Goal: Task Accomplishment & Management: Complete application form

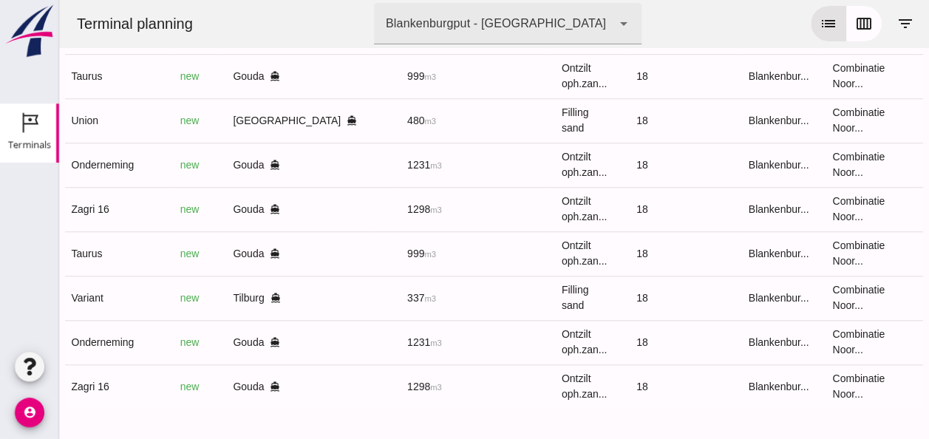
scroll to position [0, 396]
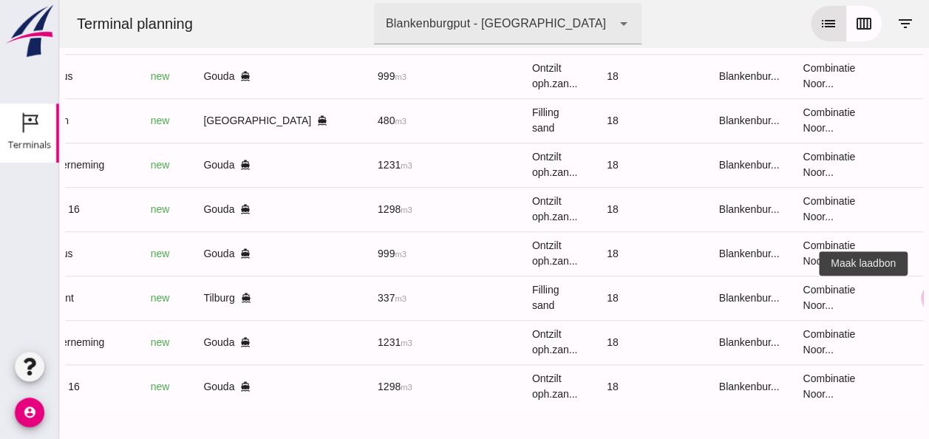
click at [929, 291] on icon "receipt_long" at bounding box center [935, 297] width 13 height 13
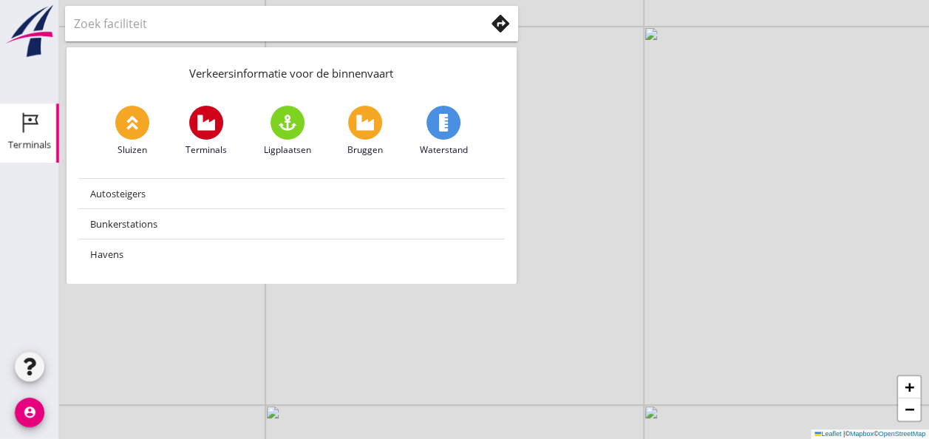
click at [26, 123] on icon "Terminals" at bounding box center [30, 123] width 24 height 24
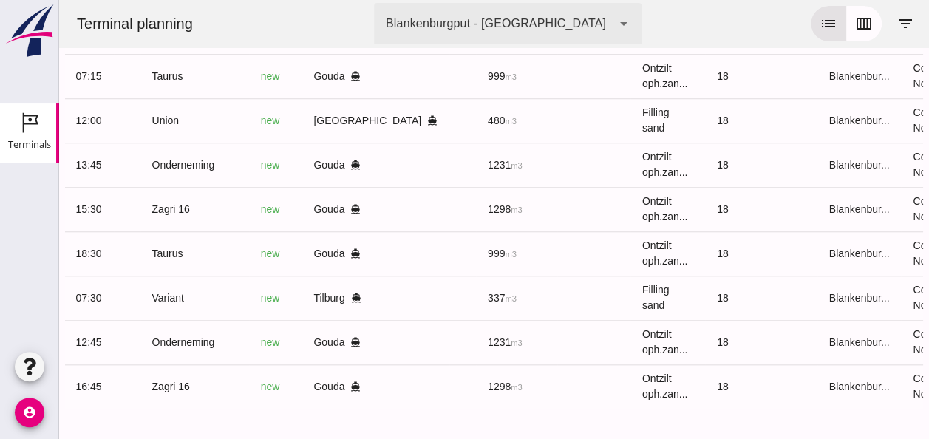
scroll to position [0, 396]
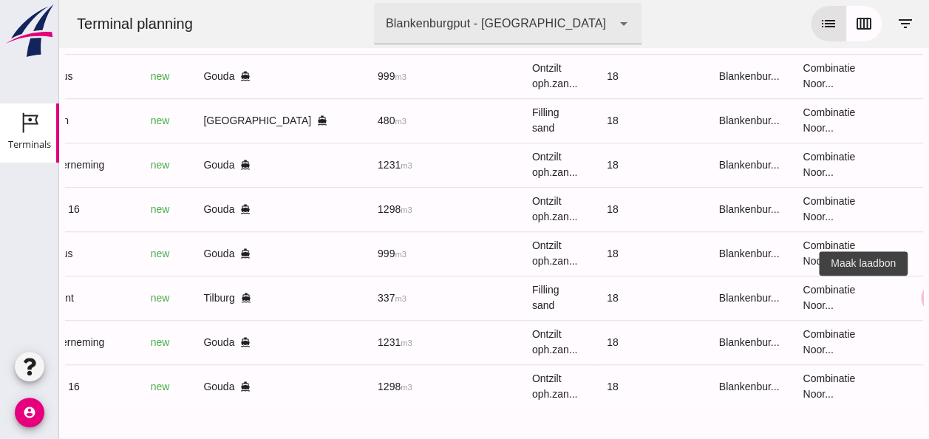
click at [929, 291] on icon "receipt_long" at bounding box center [935, 297] width 13 height 13
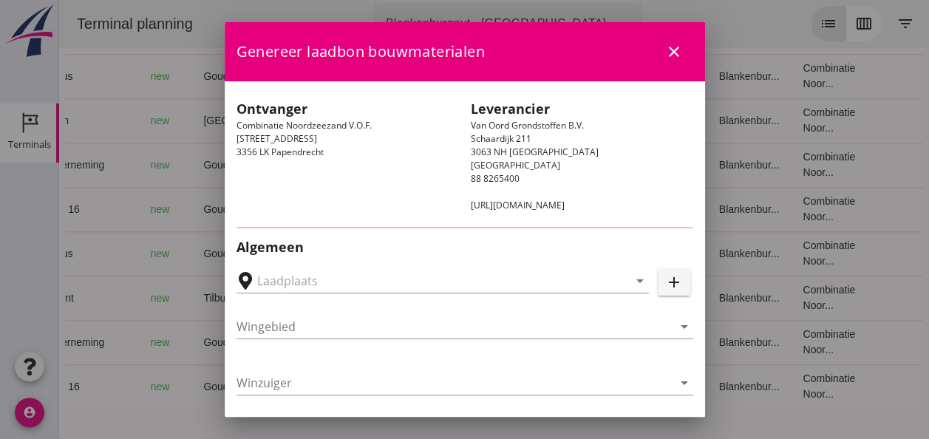
type input "[PERSON_NAME], [GEOGRAPHIC_DATA]"
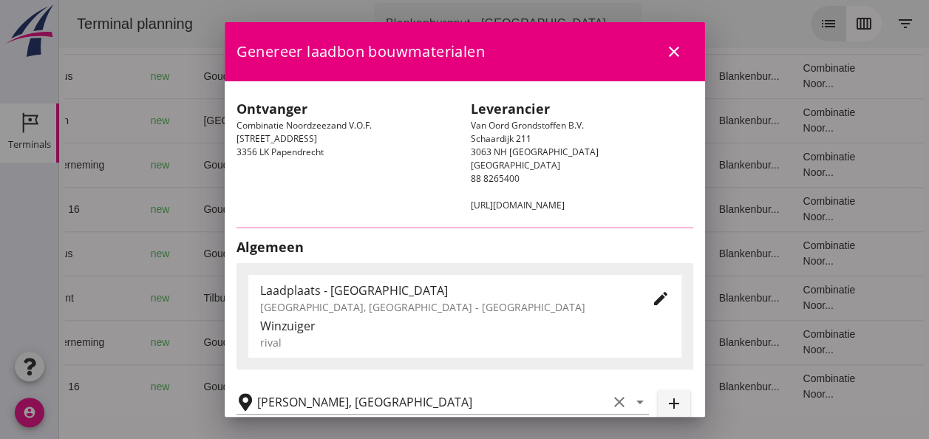
type input "Variant"
type input "[PERSON_NAME]"
type input "337"
type input "Ophoogzand (6120)"
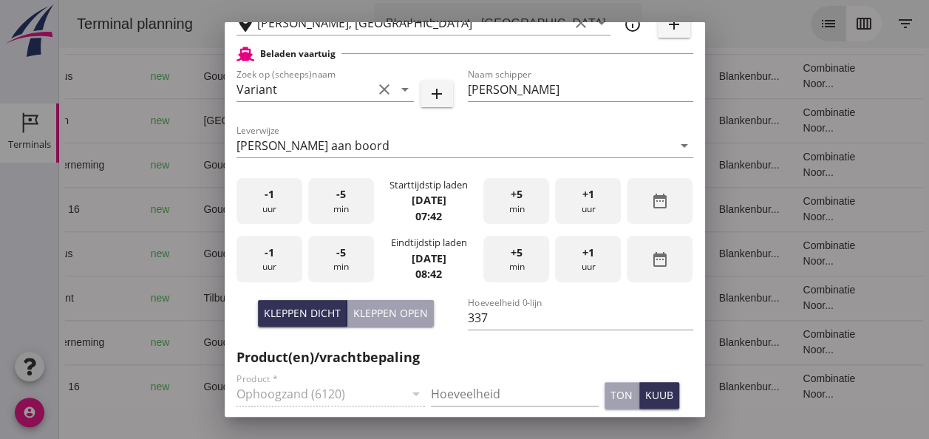
scroll to position [370, 0]
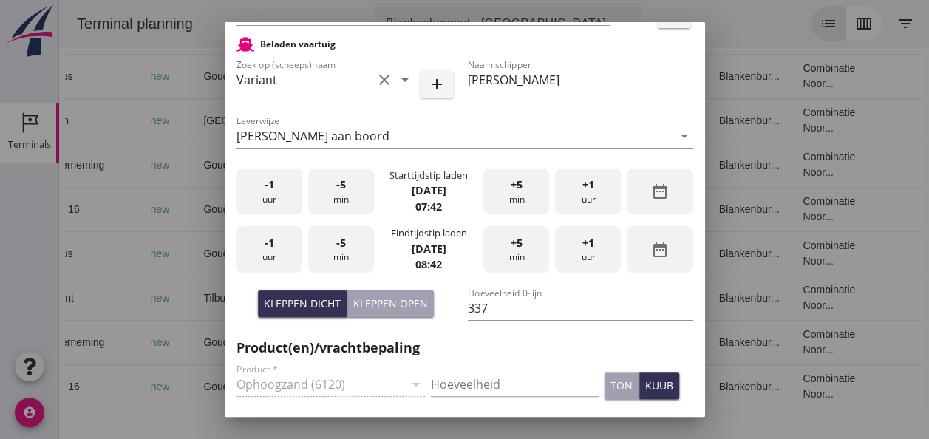
click at [340, 192] on span "-5" at bounding box center [341, 185] width 10 height 16
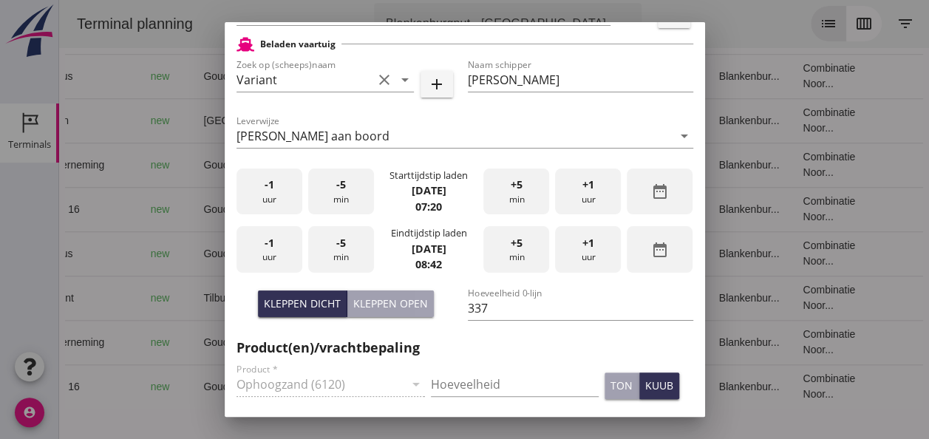
click at [340, 192] on span "-5" at bounding box center [341, 185] width 10 height 16
click at [520, 189] on div "+5 min" at bounding box center [517, 192] width 66 height 47
click at [279, 248] on div "-1 uur" at bounding box center [270, 249] width 66 height 47
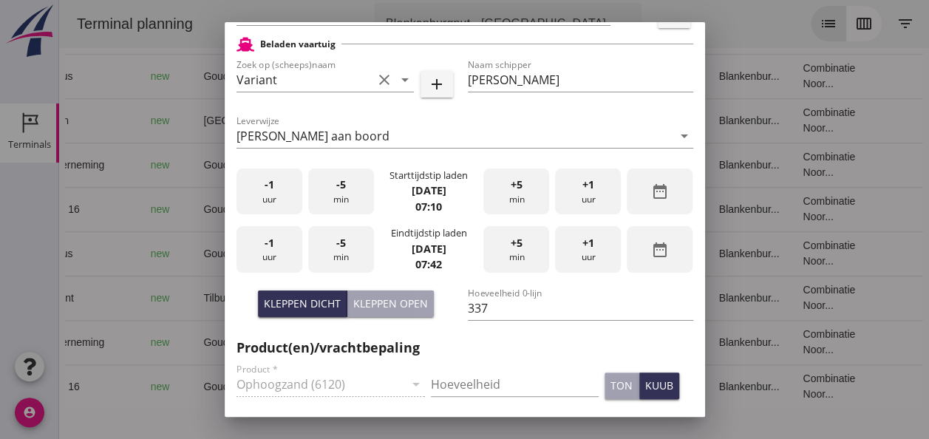
click at [339, 251] on div "-5 min" at bounding box center [341, 249] width 66 height 47
click at [518, 241] on div "+5 min" at bounding box center [517, 249] width 66 height 47
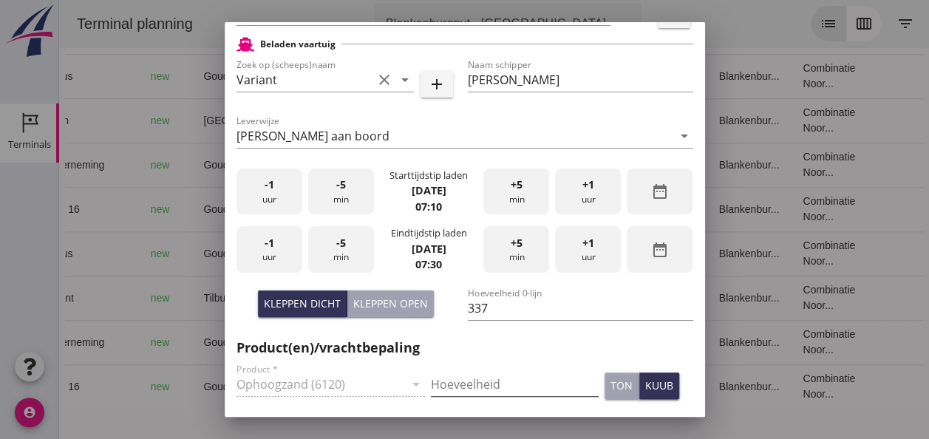
click at [470, 383] on input "Hoeveelheid" at bounding box center [515, 385] width 168 height 24
type input "337"
click at [646, 389] on div "kuub" at bounding box center [659, 386] width 28 height 16
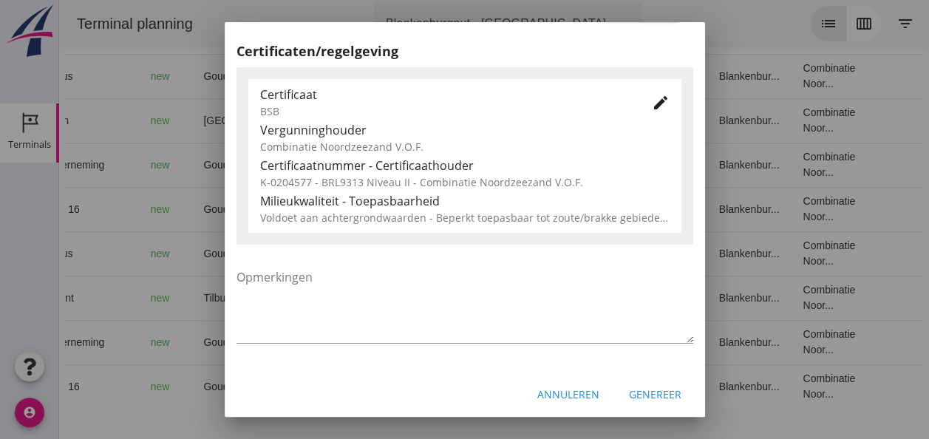
scroll to position [753, 0]
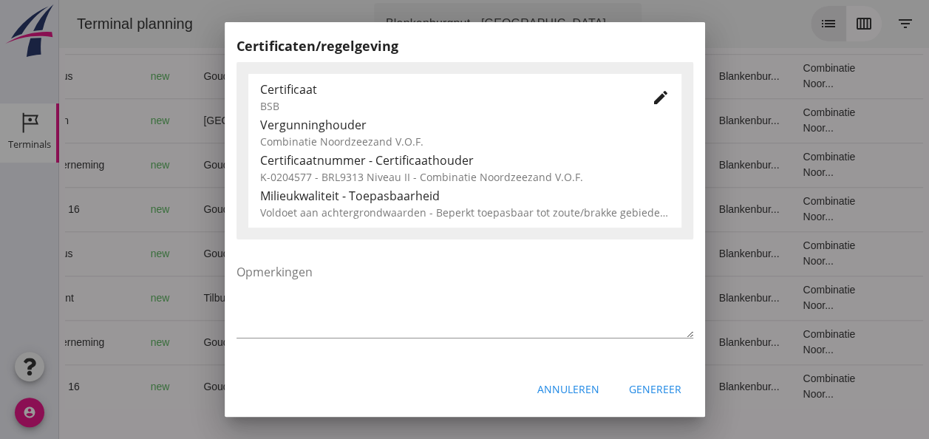
click at [643, 392] on div "Genereer" at bounding box center [655, 390] width 52 height 16
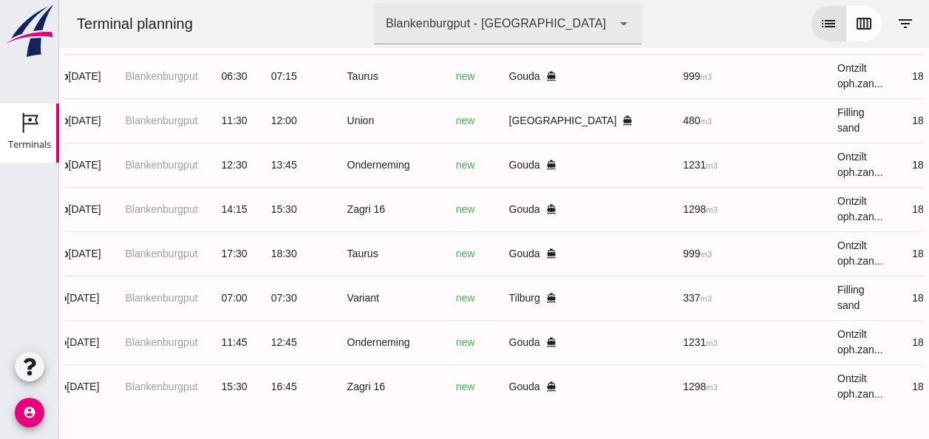
scroll to position [0, 0]
